Goal: Task Accomplishment & Management: Complete application form

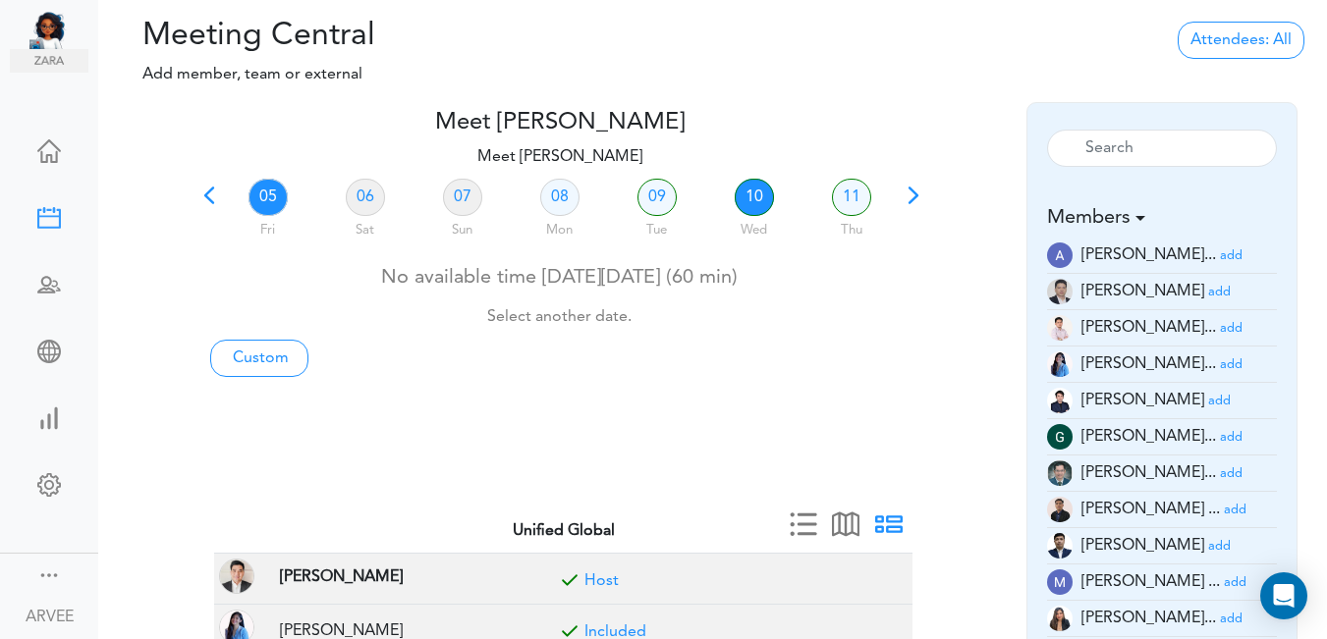
click at [751, 195] on link "10" at bounding box center [754, 197] width 39 height 37
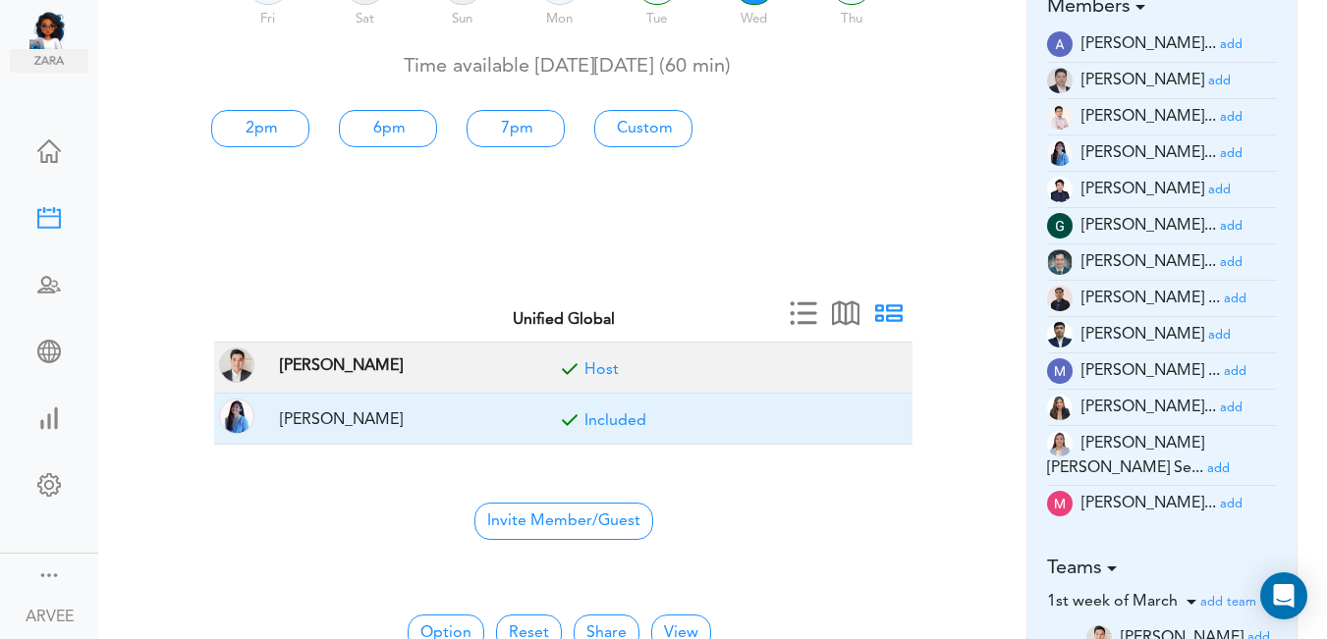
scroll to position [214, 0]
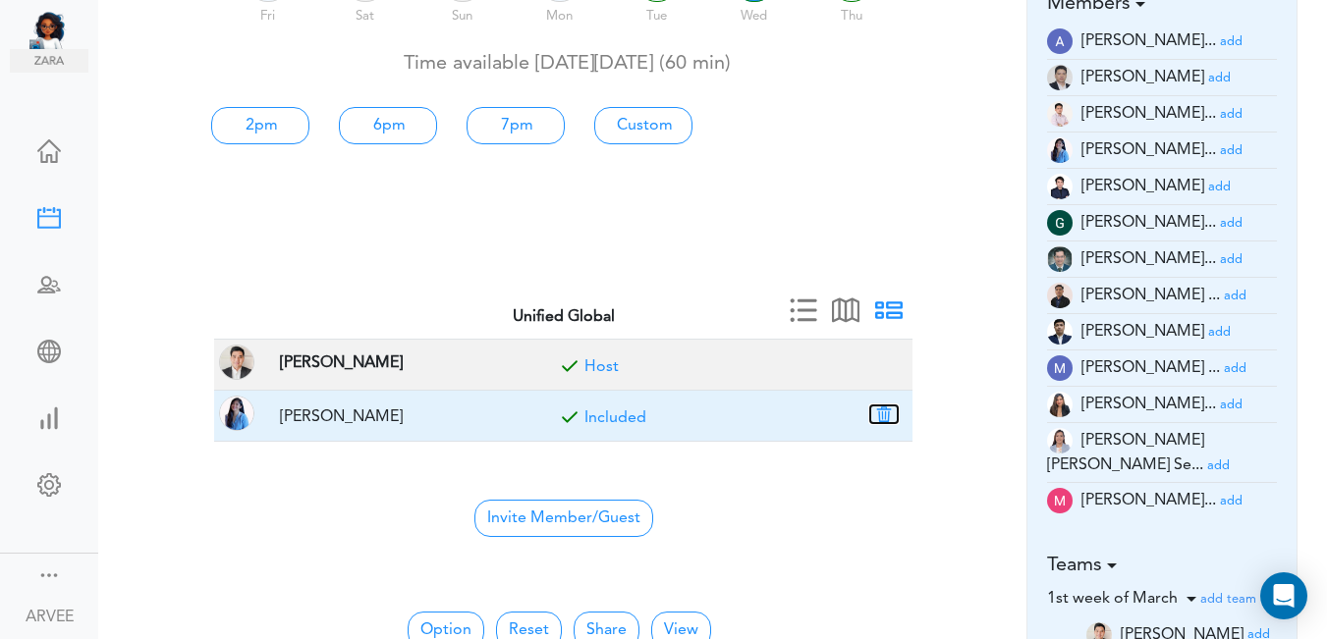
click at [881, 407] on button "button" at bounding box center [884, 415] width 28 height 18
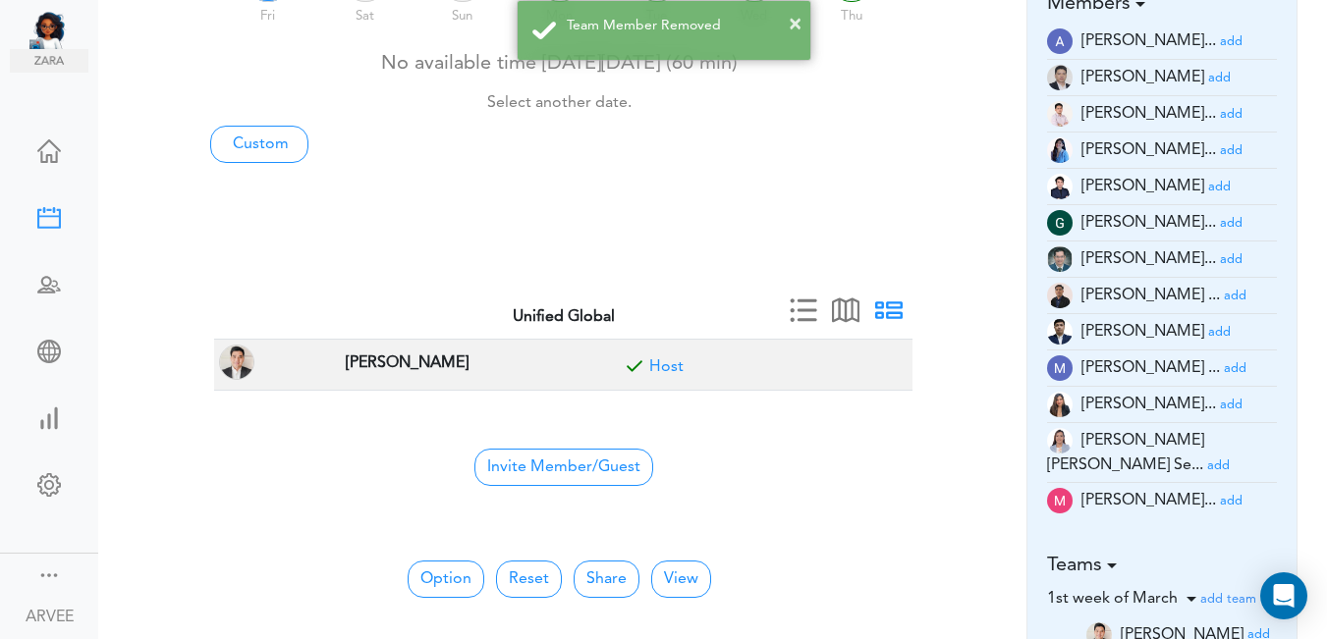
click at [1208, 80] on small "add" at bounding box center [1219, 78] width 23 height 13
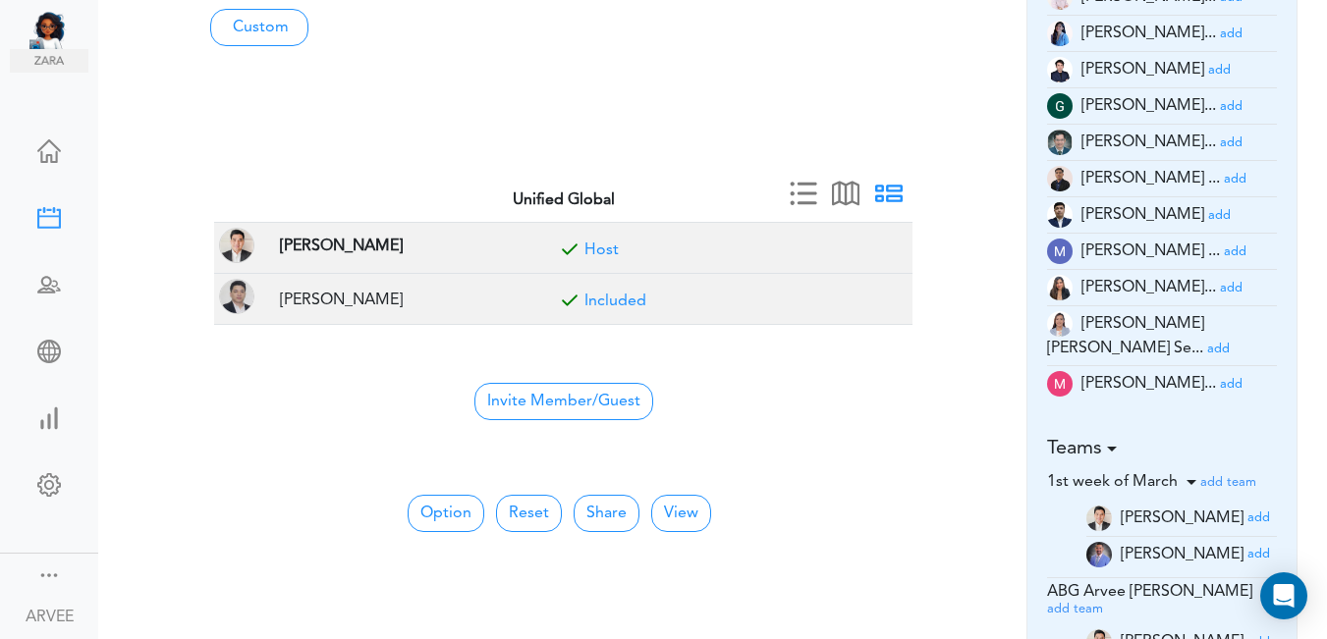
scroll to position [339, 0]
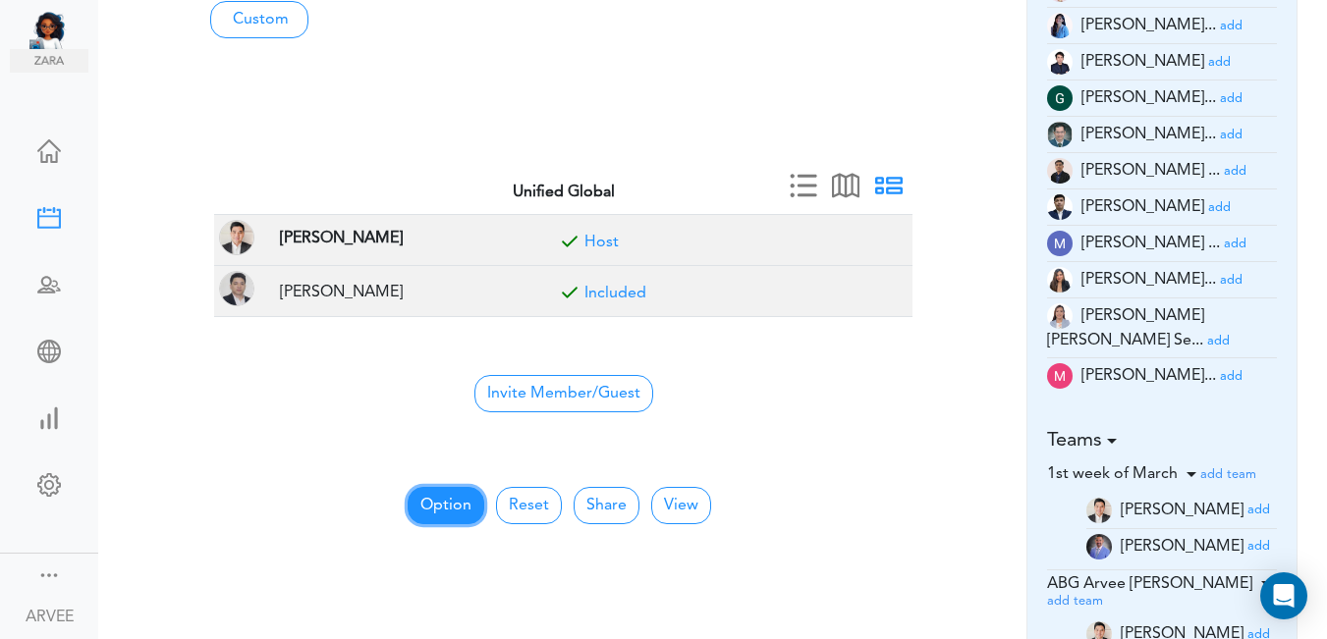
click at [436, 511] on button "Option" at bounding box center [446, 505] width 77 height 37
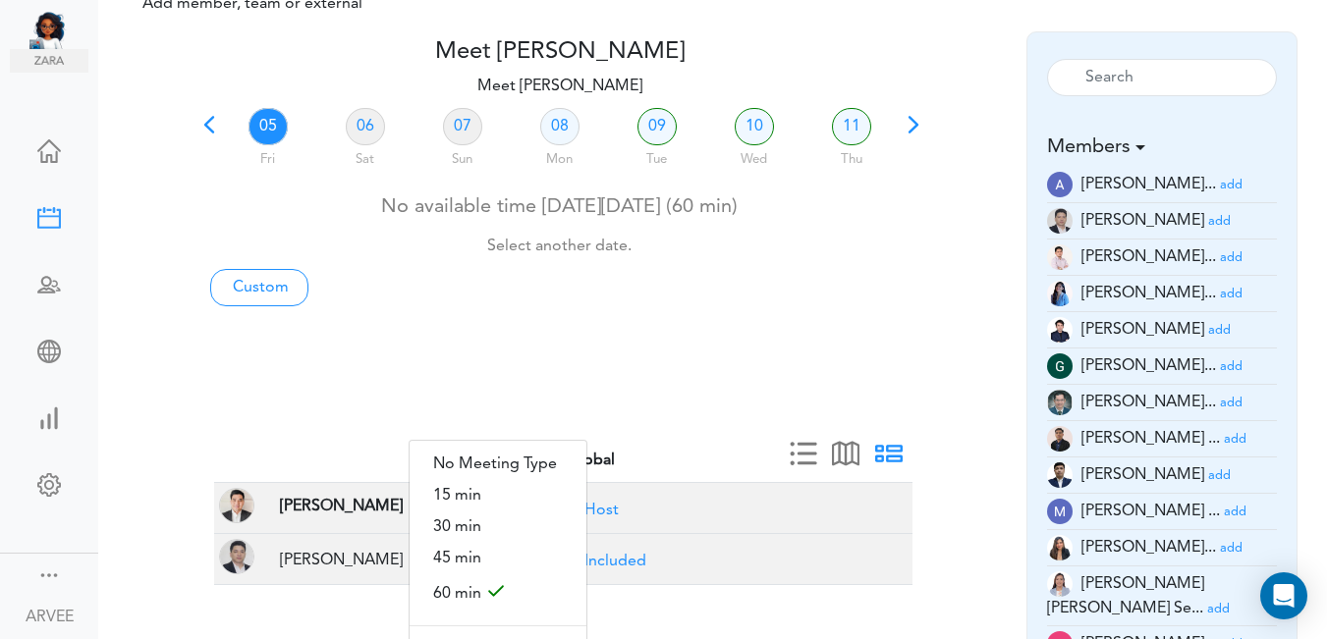
scroll to position [0, 0]
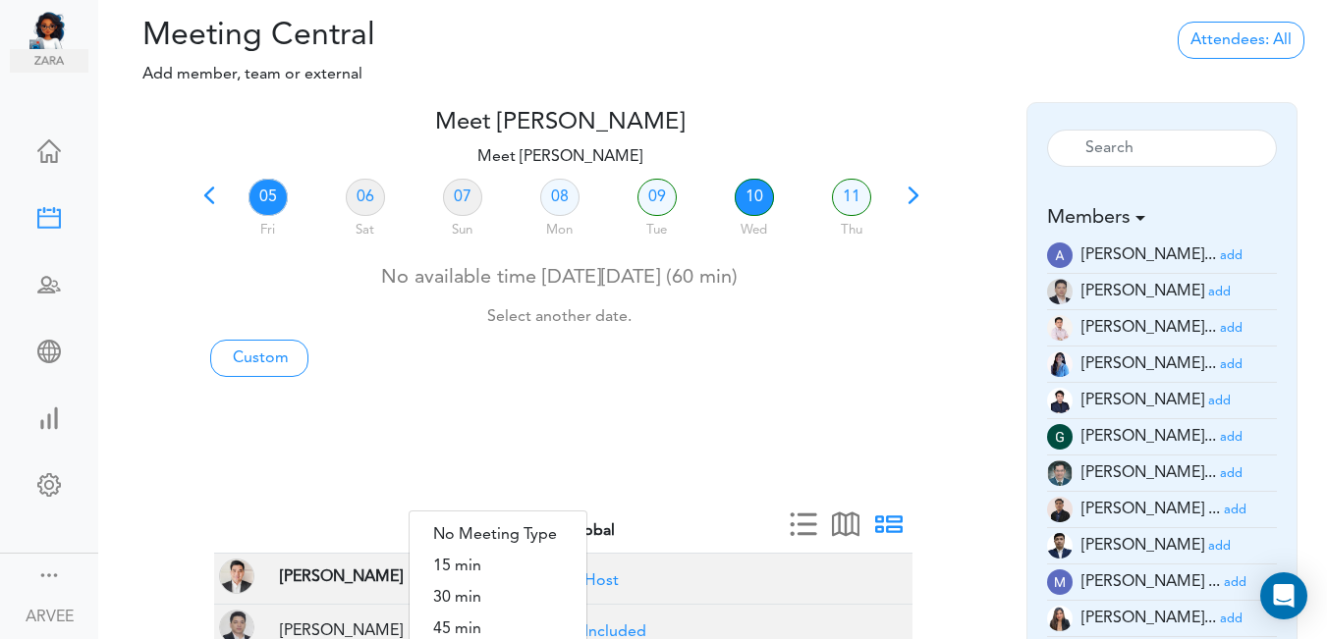
click at [748, 202] on link "10" at bounding box center [754, 197] width 39 height 37
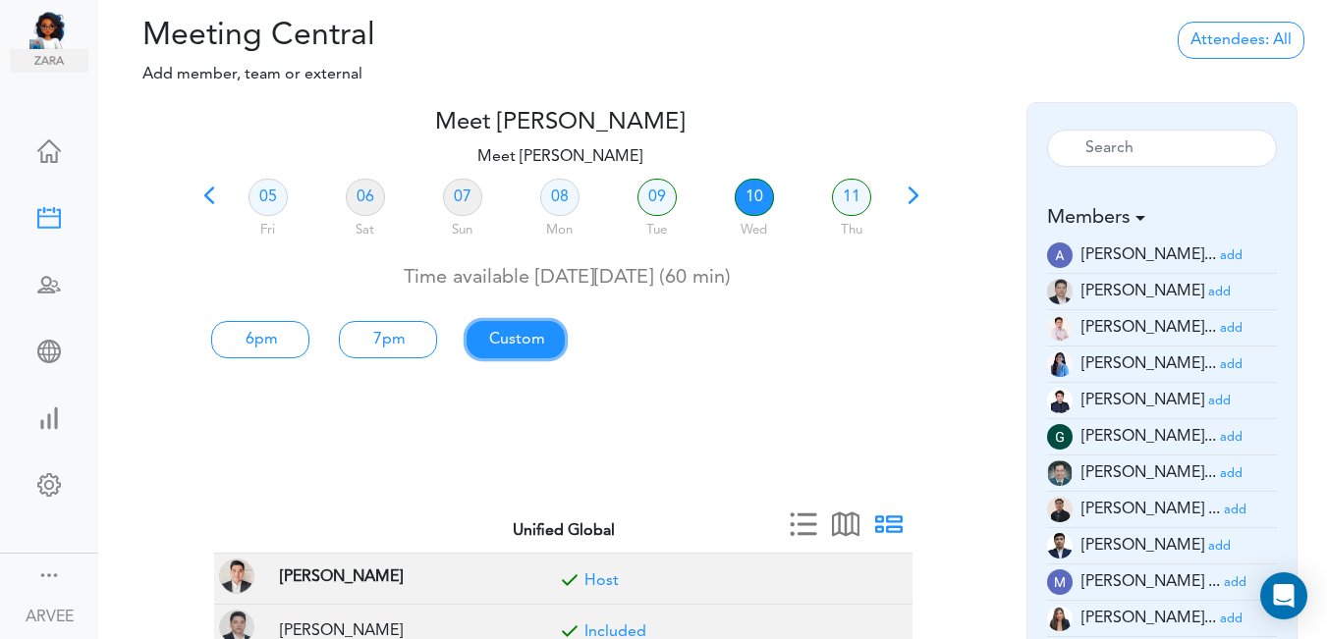
click at [309, 332] on link "Custom" at bounding box center [260, 339] width 98 height 37
type input "Meet [PERSON_NAME]"
type input "[URL][DOMAIN_NAME][SECURITY_DATA]"
type input "[DATE]T18:00"
type input "[DATE]T19:00"
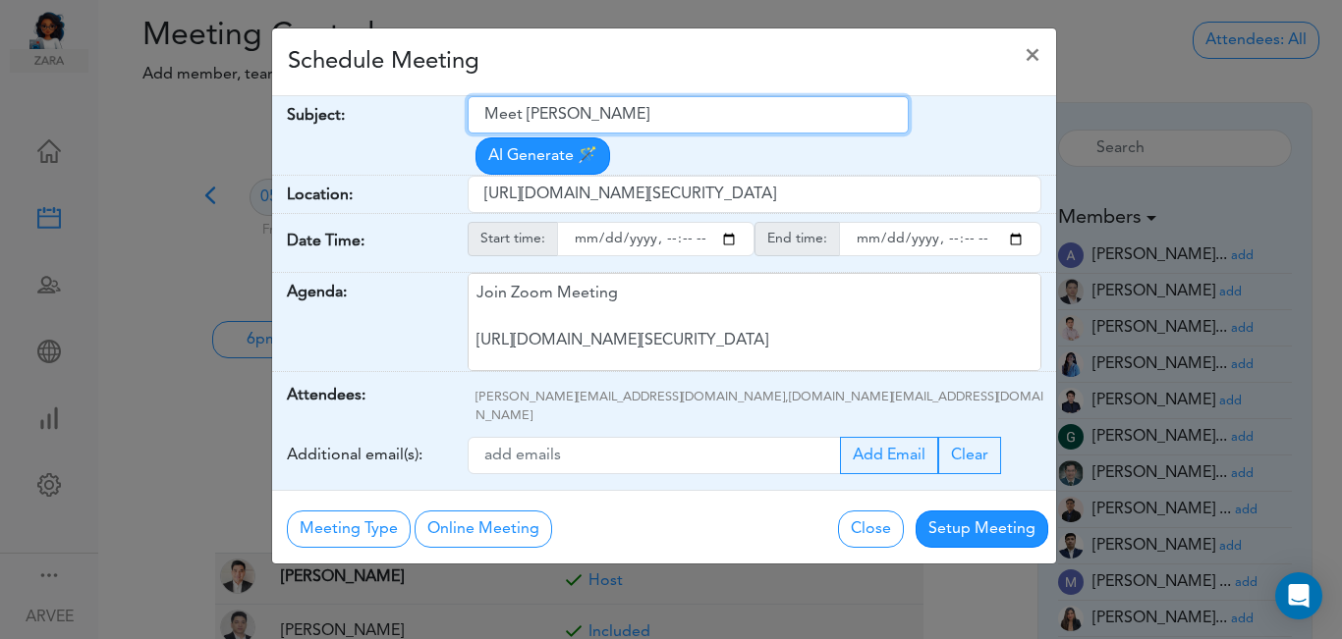
drag, startPoint x: 486, startPoint y: 114, endPoint x: 667, endPoint y: 107, distance: 180.9
click at [667, 107] on input "Meet [PERSON_NAME]" at bounding box center [688, 114] width 441 height 37
paste input "[PERSON_NAME]: [PERSON_NAME] Investment Issue"
type input "[PERSON_NAME]: [PERSON_NAME] Investment Issue"
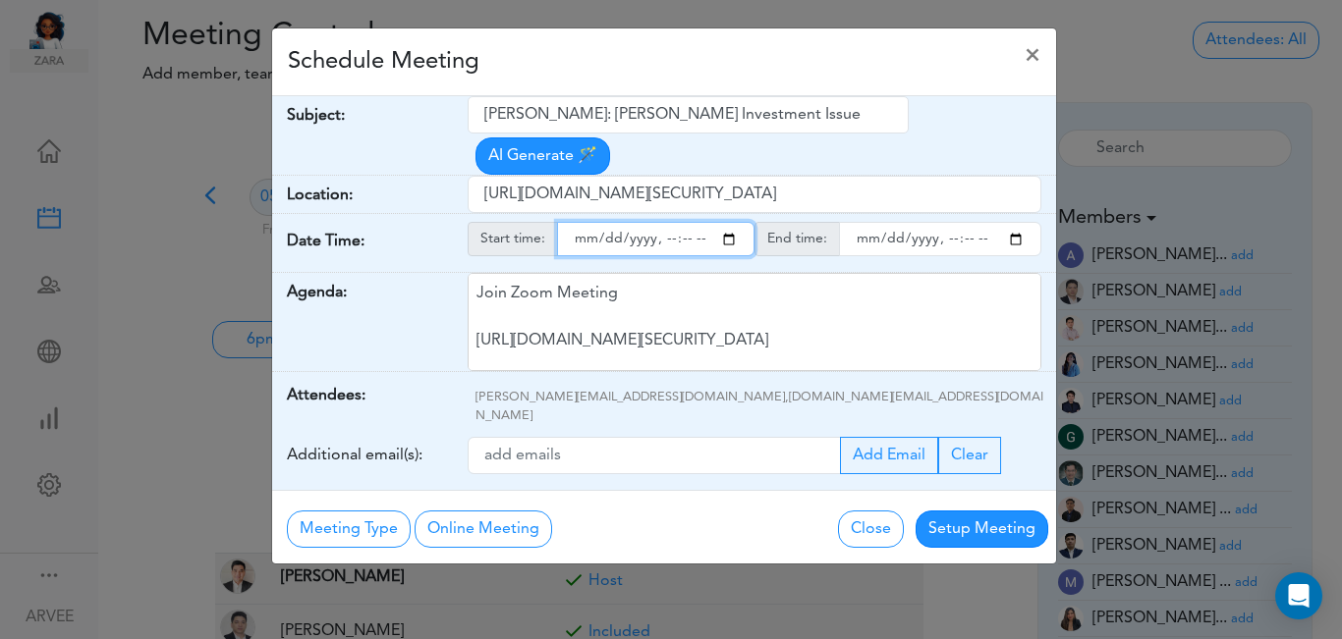
click at [730, 222] on input "starttime" at bounding box center [655, 239] width 197 height 34
click at [665, 222] on input "starttime" at bounding box center [655, 239] width 197 height 34
type input "[DATE]T14:00"
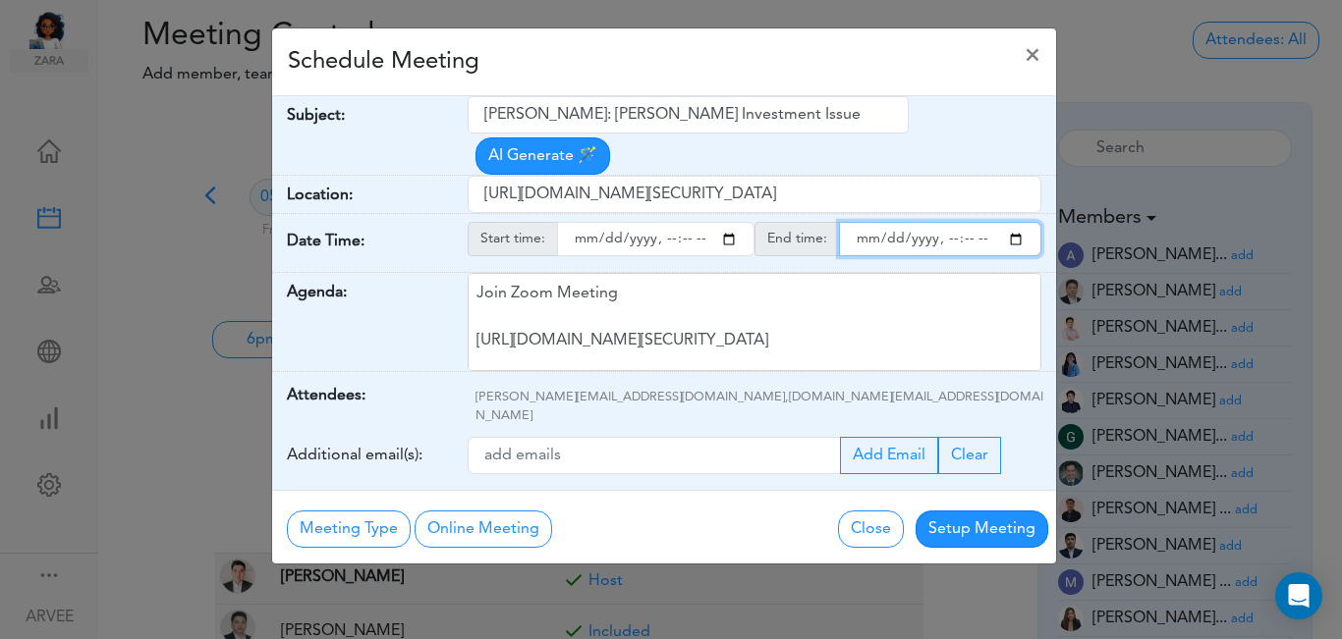
click at [1013, 222] on input "endtime" at bounding box center [940, 239] width 202 height 34
click at [942, 222] on input "endtime" at bounding box center [940, 239] width 202 height 34
type input "[DATE]T15:00"
click at [608, 68] on div "Schedule Meeting ×" at bounding box center [664, 62] width 784 height 68
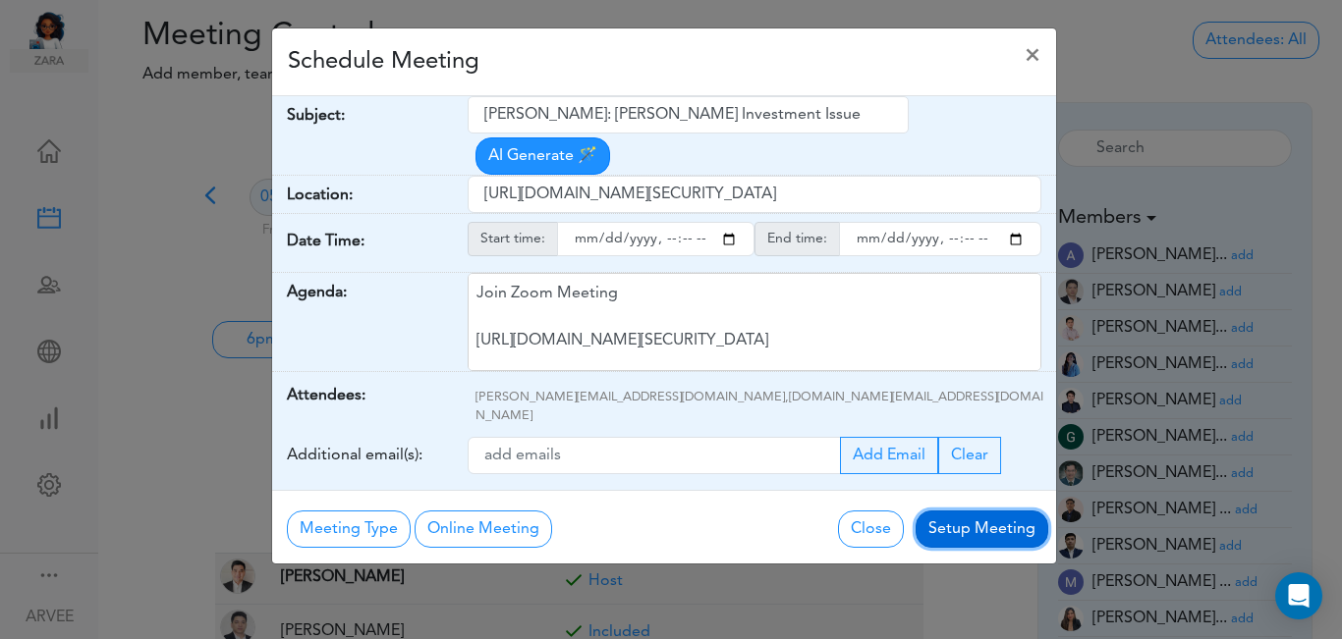
click at [986, 511] on button "Setup Meeting" at bounding box center [982, 529] width 133 height 37
